Goal: Information Seeking & Learning: Learn about a topic

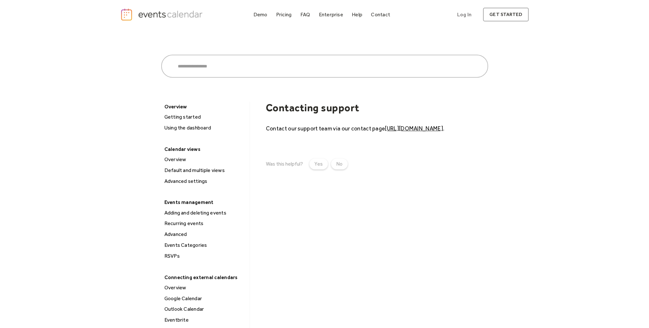
click at [415, 127] on link "https://eventscalendar.co/contact" at bounding box center [414, 128] width 58 height 7
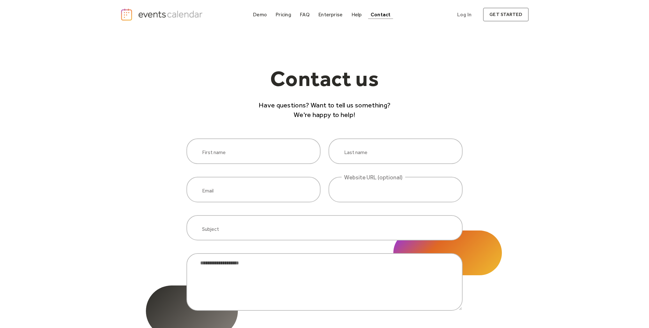
click at [191, 14] on img "home" at bounding box center [162, 14] width 84 height 13
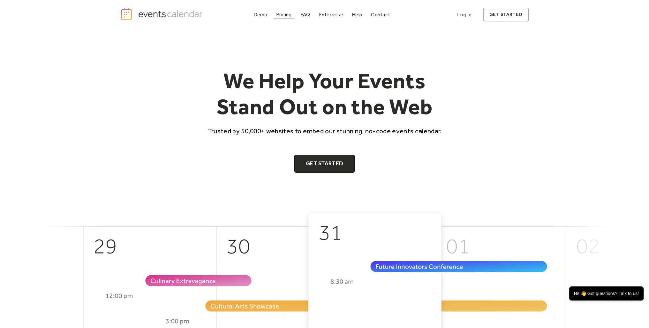
click at [291, 14] on div "Pricing" at bounding box center [284, 15] width 16 height 4
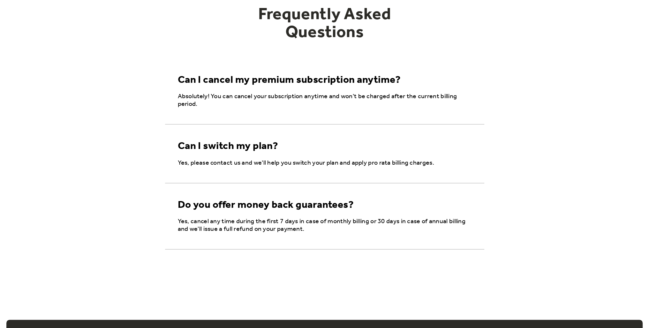
scroll to position [1065, 0]
